Goal: Information Seeking & Learning: Learn about a topic

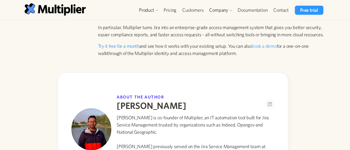
click at [121, 43] on link "Try it free for a month" at bounding box center [118, 46] width 41 height 6
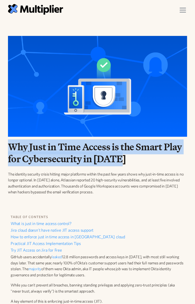
drag, startPoint x: 131, startPoint y: 161, endPoint x: 9, endPoint y: 148, distance: 122.7
click at [9, 148] on h1 "Why Just in Time Access is the Smart Play for Cybersecurity in [DATE]" at bounding box center [97, 153] width 179 height 24
copy h1 "Why Just in Time Access is the Smart Play for Cybersecurity in [DATE]"
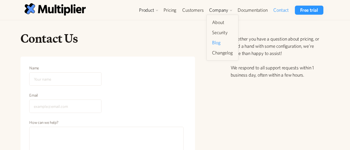
click at [221, 44] on link "Blog" at bounding box center [222, 43] width 25 height 10
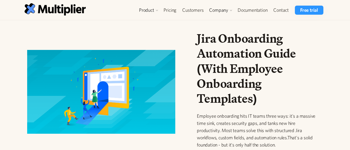
click at [268, 100] on h1 "Jira Onboarding Automation Guide (With Employee Onboarding Templates)" at bounding box center [258, 68] width 122 height 75
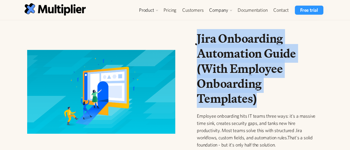
drag, startPoint x: 260, startPoint y: 97, endPoint x: 196, endPoint y: 41, distance: 84.9
click at [196, 41] on div "Jira Onboarding Automation Guide (With Employee Onboarding Templates) Employee …" at bounding box center [258, 94] width 131 height 126
copy h1 "Jira Onboarding Automation Guide (With Employee Onboarding Templates)"
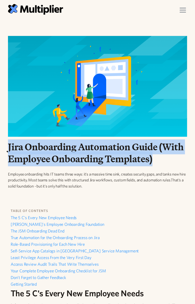
copy h1 "Jira Onboarding Automation Guide (With Employee Onboarding Templates)"
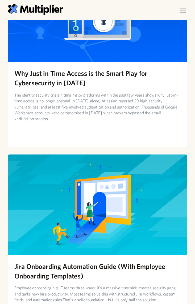
scroll to position [148, 0]
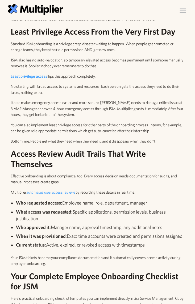
scroll to position [1184, 0]
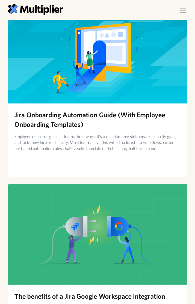
scroll to position [118, 0]
